Goal: Task Accomplishment & Management: Complete application form

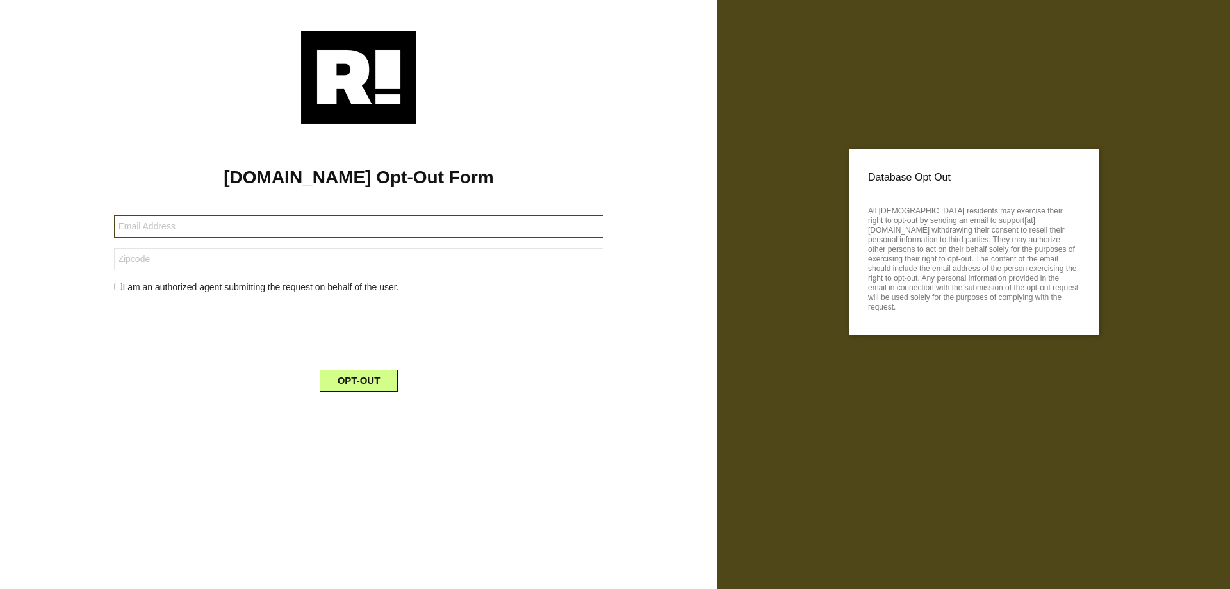
drag, startPoint x: 262, startPoint y: 216, endPoint x: 257, endPoint y: 222, distance: 7.8
click at [262, 216] on input "text" at bounding box center [358, 226] width 489 height 22
paste input "knits.darn-0w@icloud.com"
type input "knits.darn-0w@icloud.com"
click at [243, 265] on input "text" at bounding box center [358, 259] width 489 height 22
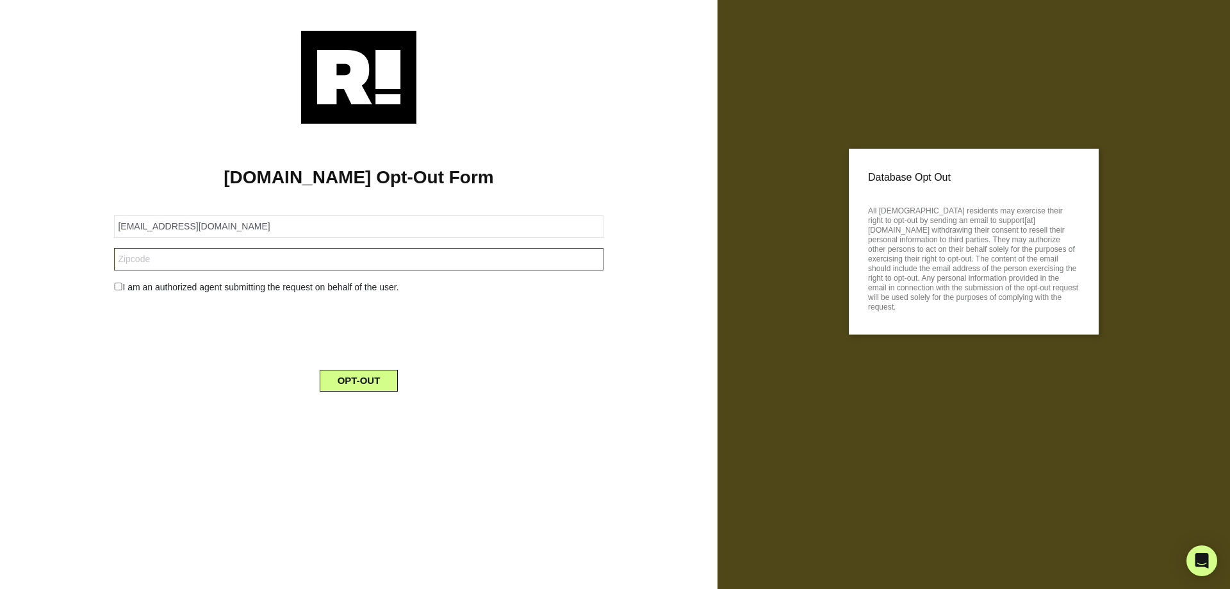
paste input "33133"
type input "33133"
click at [175, 282] on div "I am an authorized agent submitting the request on behalf of the user." at bounding box center [358, 287] width 508 height 13
click at [117, 288] on input "checkbox" at bounding box center [118, 286] width 8 height 8
checkbox input "true"
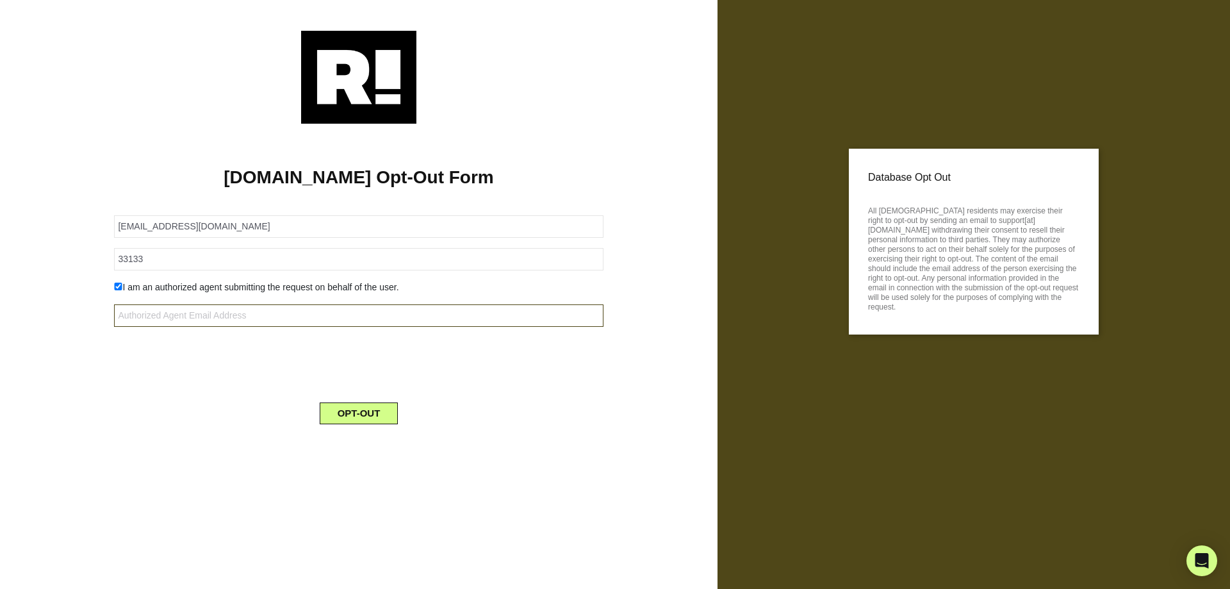
click at [171, 307] on input "text" at bounding box center [358, 315] width 489 height 22
type input "[EMAIL_ADDRESS][DOMAIN_NAME]"
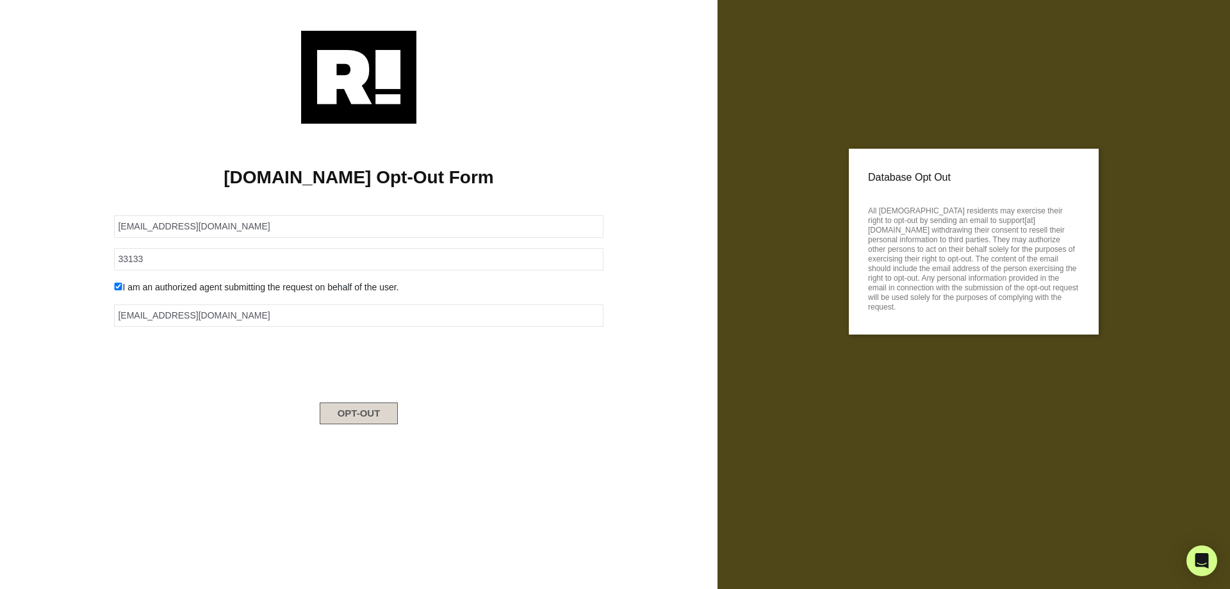
click at [366, 418] on button "OPT-OUT" at bounding box center [359, 413] width 79 height 22
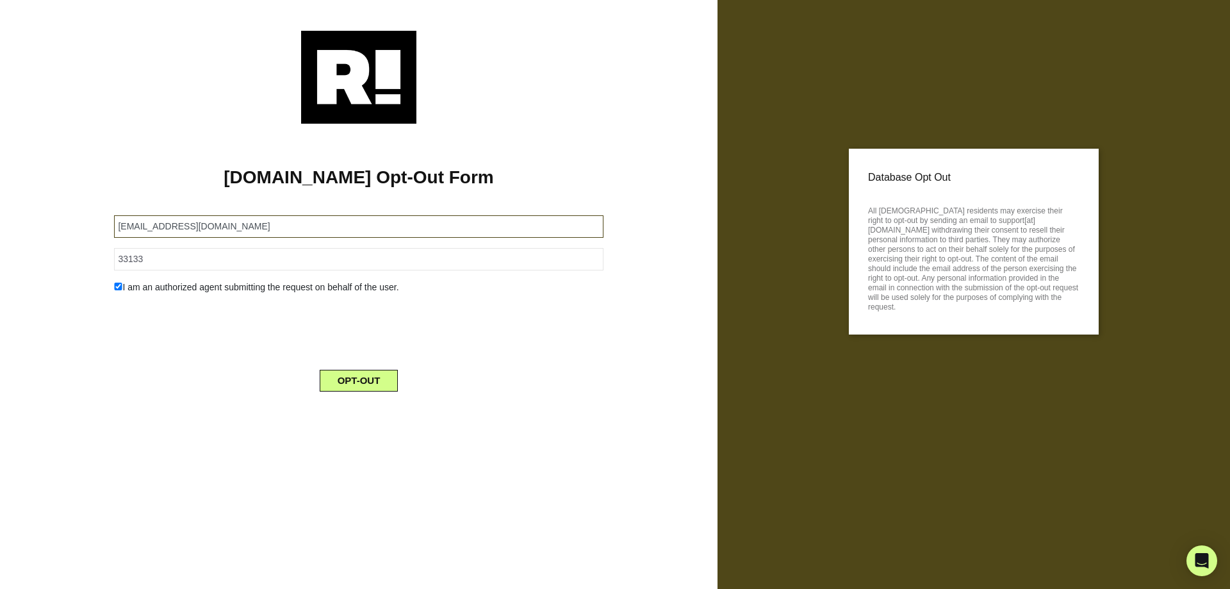
click at [210, 222] on input "[EMAIL_ADDRESS][DOMAIN_NAME]" at bounding box center [358, 226] width 489 height 22
click at [210, 222] on input "knits.darn-0w@icloud.com" at bounding box center [358, 226] width 489 height 22
paste input "dawn_adrian@yahoo"
type input "dawn_adrian@yahoo.com"
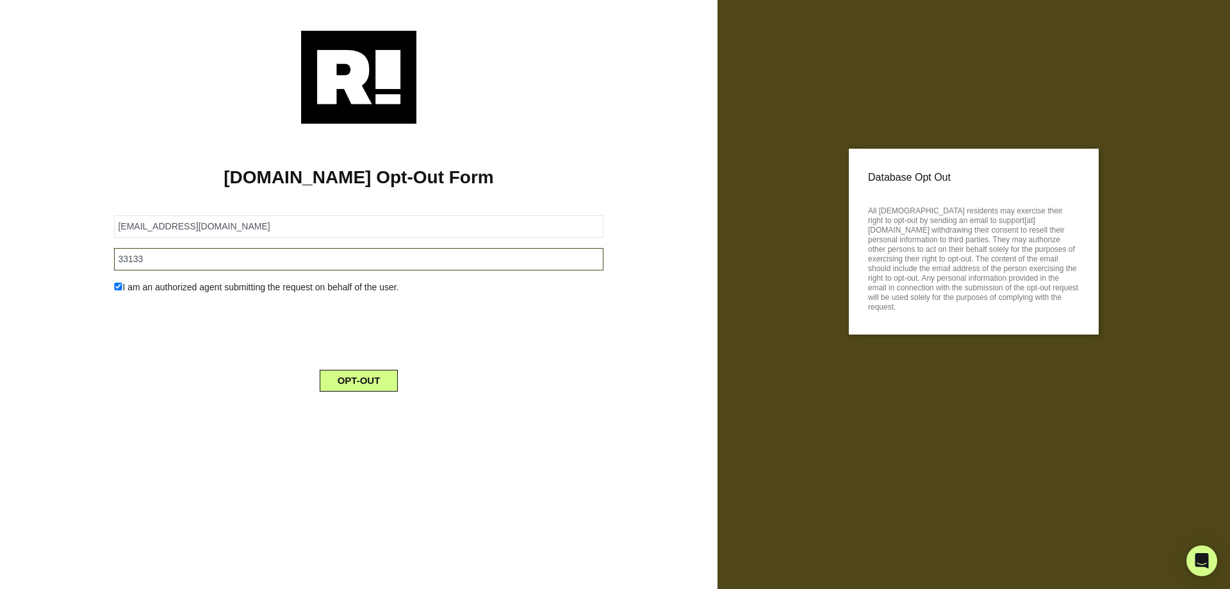
click at [179, 252] on input "33133" at bounding box center [358, 259] width 489 height 22
paste input "75241"
type input "75241"
click at [370, 377] on button "OPT-OUT" at bounding box center [359, 381] width 79 height 22
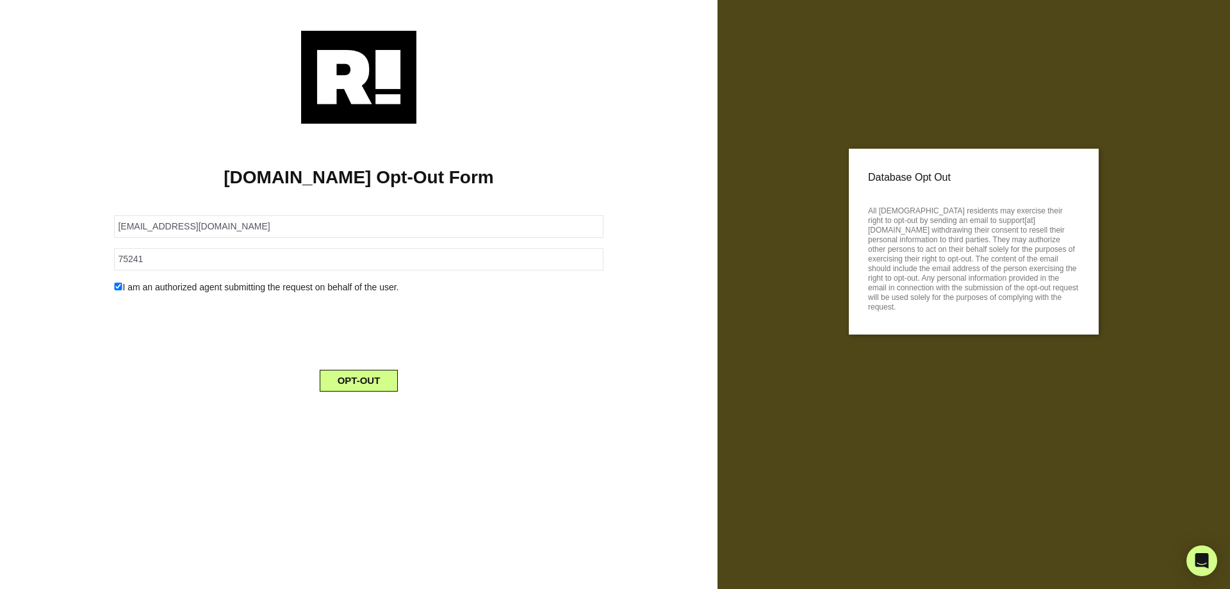
click at [354, 243] on form "[EMAIL_ADDRESS][DOMAIN_NAME] 75241 I am an authorized agent submitting the requ…" at bounding box center [358, 296] width 489 height 192
click at [355, 229] on input "[EMAIL_ADDRESS][DOMAIN_NAME]" at bounding box center [358, 226] width 489 height 22
paste input "[EMAIL_ADDRESS]"
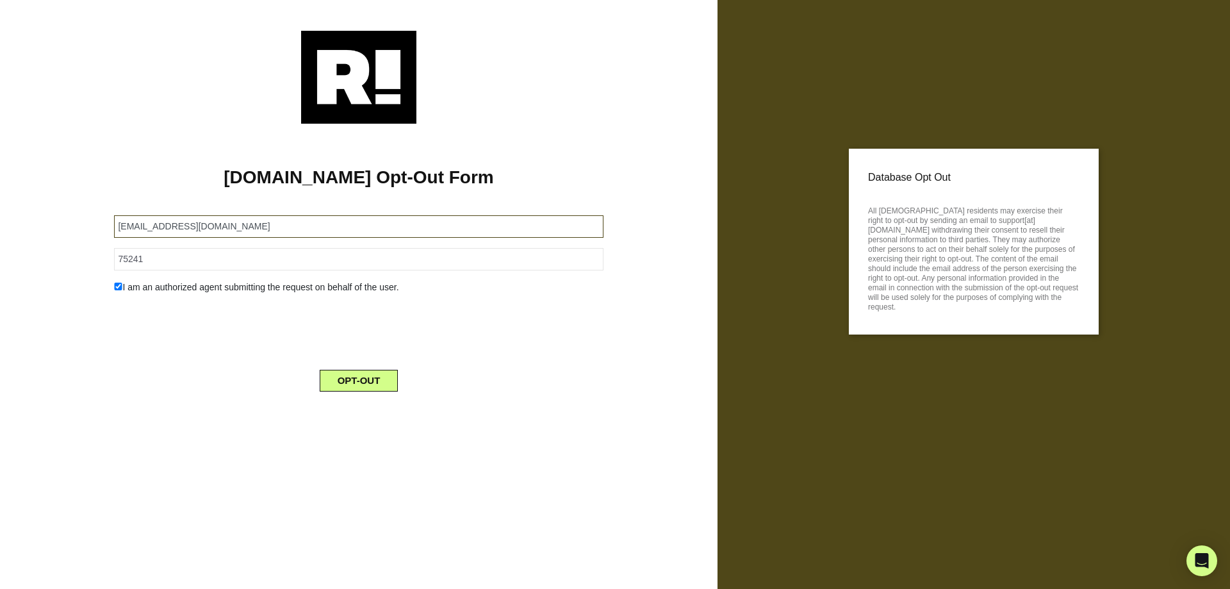
type input "[EMAIL_ADDRESS][DOMAIN_NAME]"
click at [241, 251] on input "75241" at bounding box center [358, 259] width 489 height 22
paste input "90703"
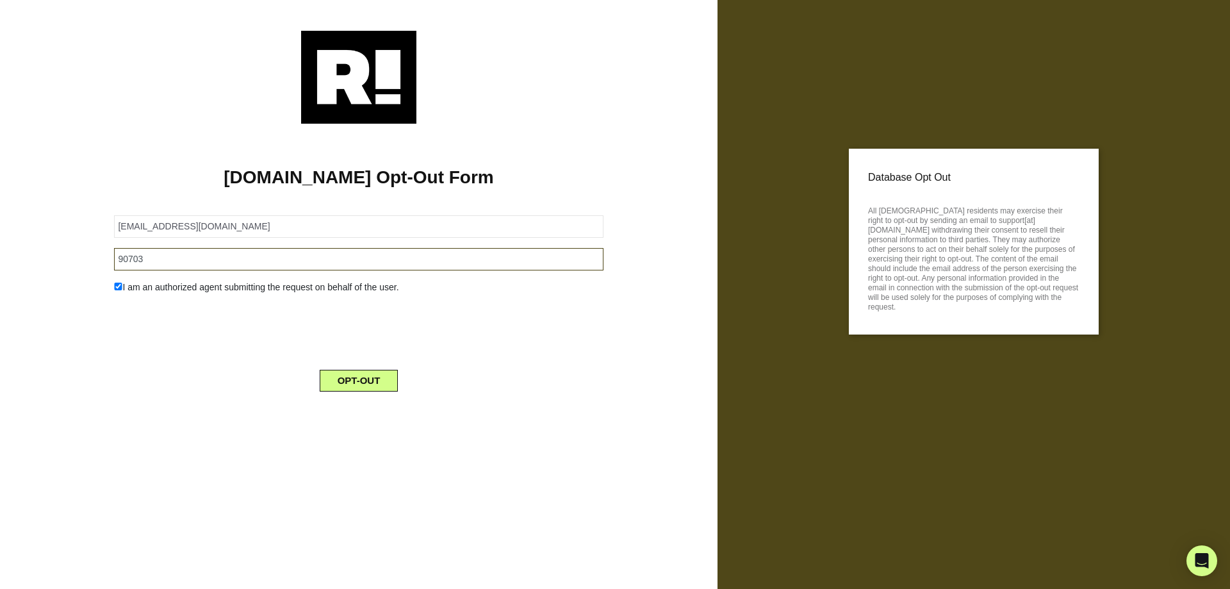
type input "90703"
click at [362, 386] on button "OPT-OUT" at bounding box center [359, 381] width 79 height 22
